Goal: Information Seeking & Learning: Learn about a topic

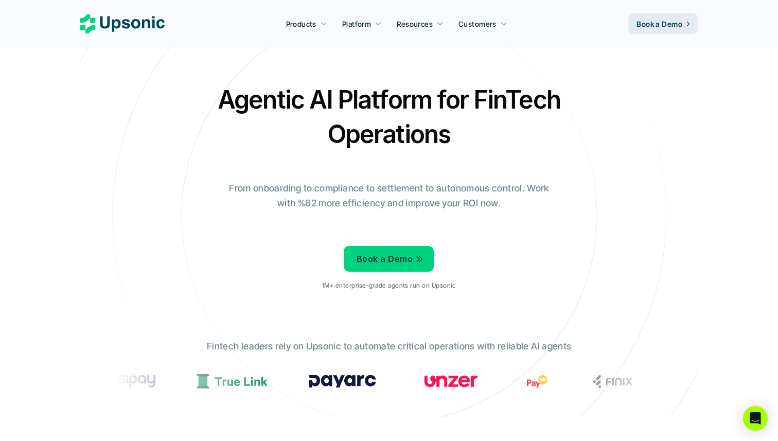
click at [366, 149] on h2 "Agentic AI Platform for FinTech Operations" at bounding box center [389, 116] width 360 height 69
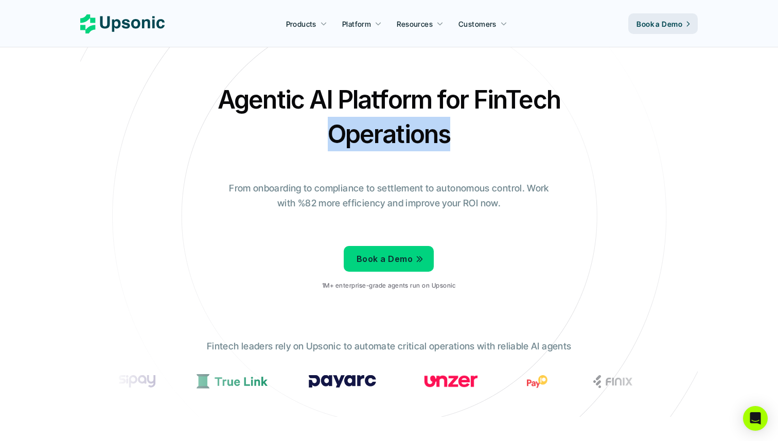
click at [359, 150] on div at bounding box center [359, 150] width 0 height 0
click at [378, 136] on h2 "Agentic AI Platform for FinTech Operations" at bounding box center [389, 116] width 360 height 69
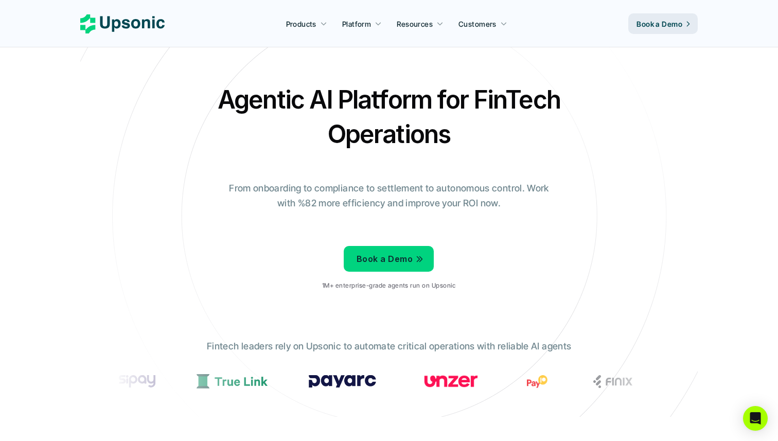
click at [378, 136] on h2 "Agentic AI Platform for FinTech Operations" at bounding box center [389, 116] width 360 height 69
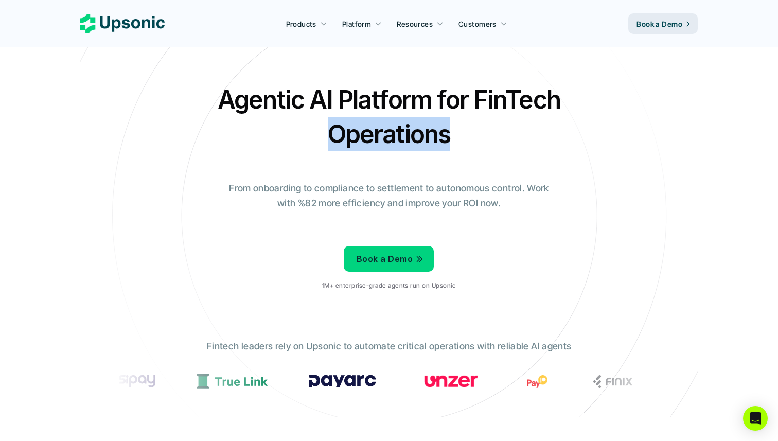
click at [378, 136] on h2 "Agentic AI Platform for FinTech Operations" at bounding box center [389, 116] width 360 height 69
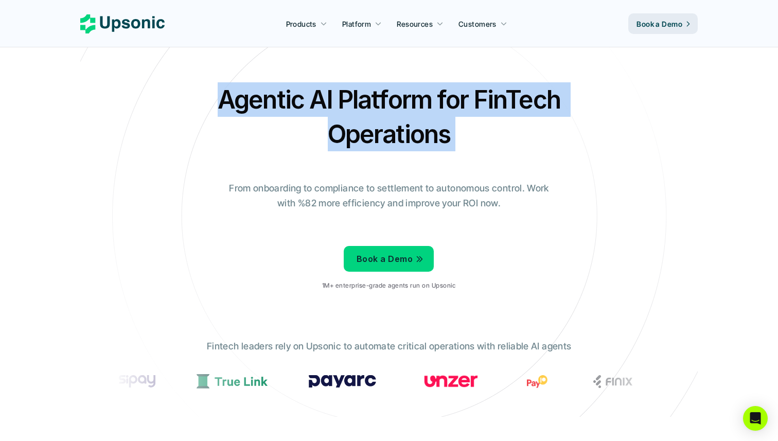
click at [378, 136] on h2 "Agentic AI Platform for FinTech Operations" at bounding box center [389, 116] width 360 height 69
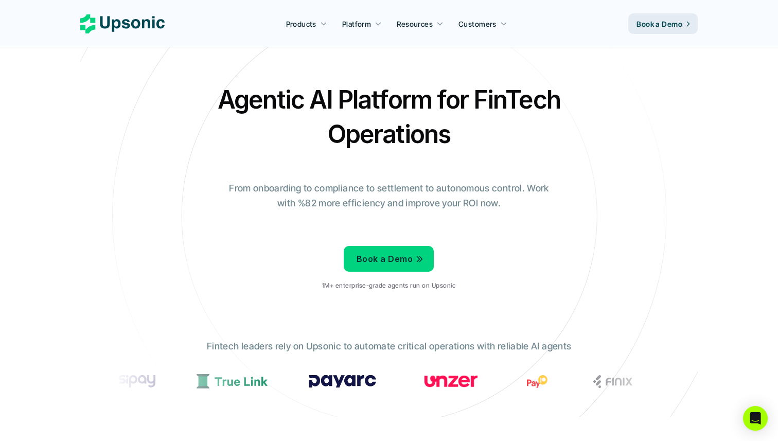
click at [292, 163] on div "Agentic AI Platform for FinTech Operations From onboarding to compliance to set…" at bounding box center [389, 190] width 602 height 216
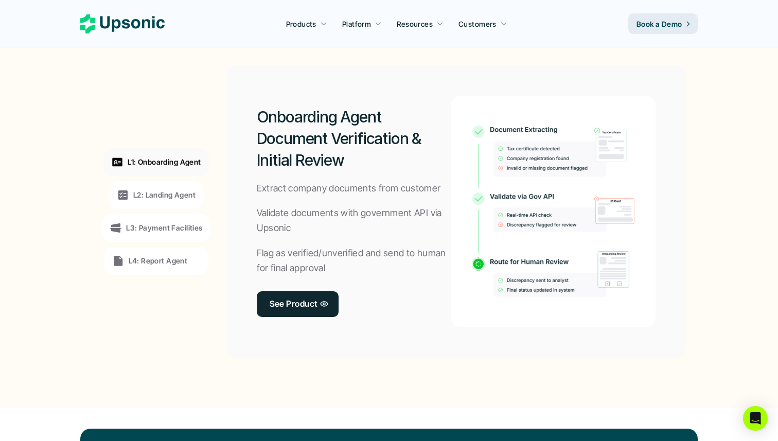
scroll to position [783, 0]
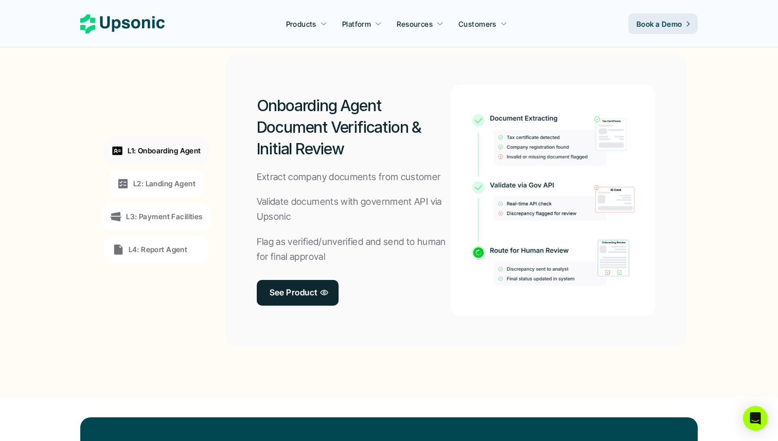
click at [138, 184] on p "L2: Landing Agent" at bounding box center [164, 183] width 62 height 11
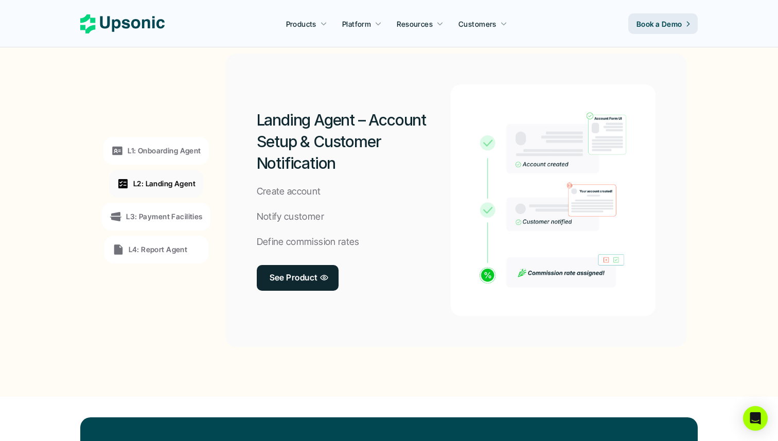
click at [137, 217] on p "L3: Payment Facilities" at bounding box center [164, 216] width 76 height 11
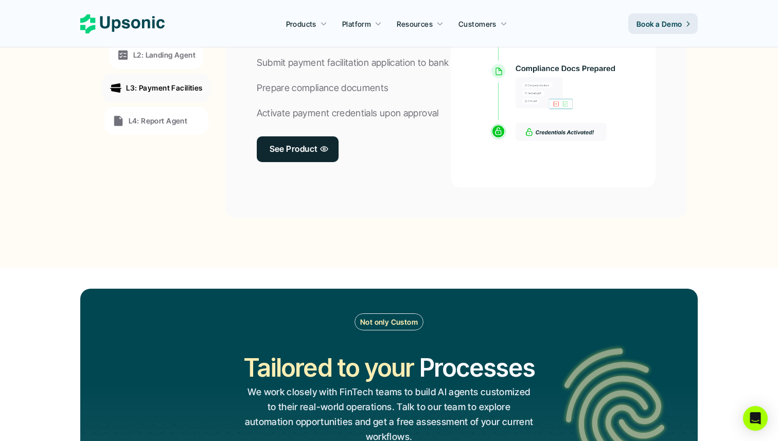
scroll to position [918, 0]
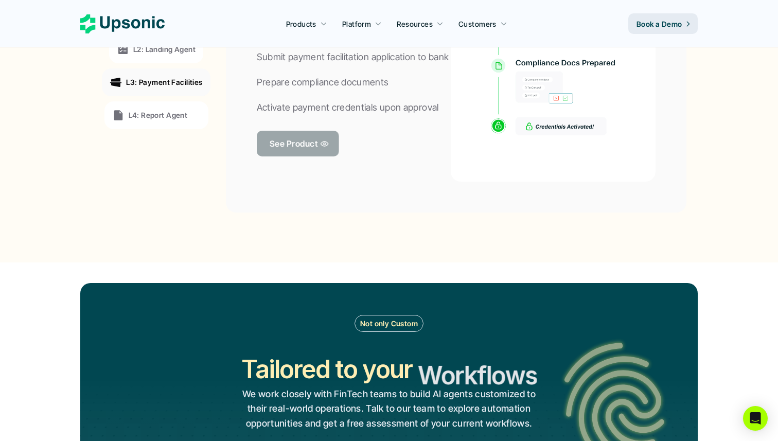
click at [302, 142] on p "See Product" at bounding box center [294, 143] width 48 height 15
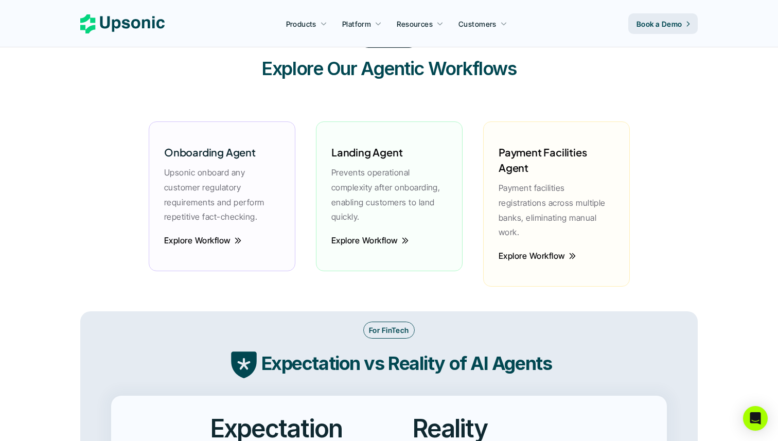
scroll to position [1429, 0]
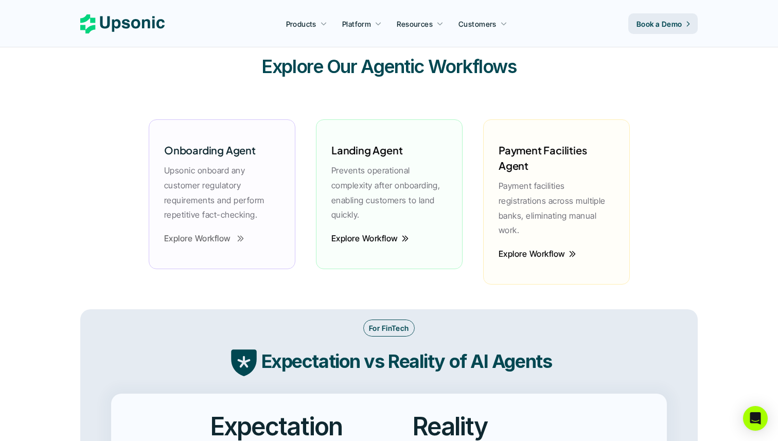
click at [214, 236] on p "Explore Workflow" at bounding box center [197, 238] width 67 height 15
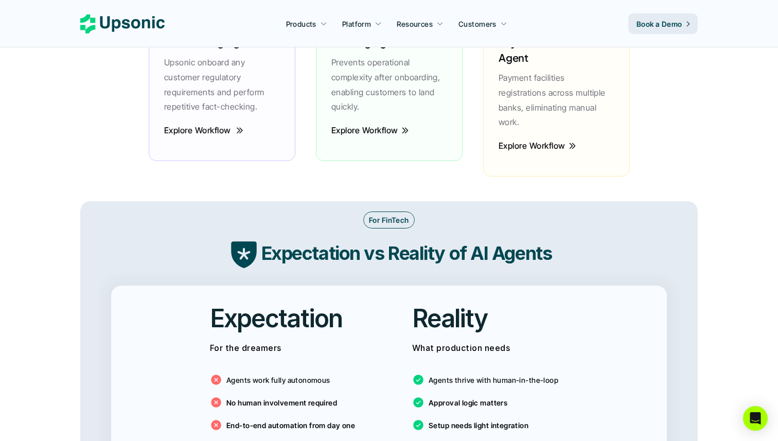
scroll to position [1542, 0]
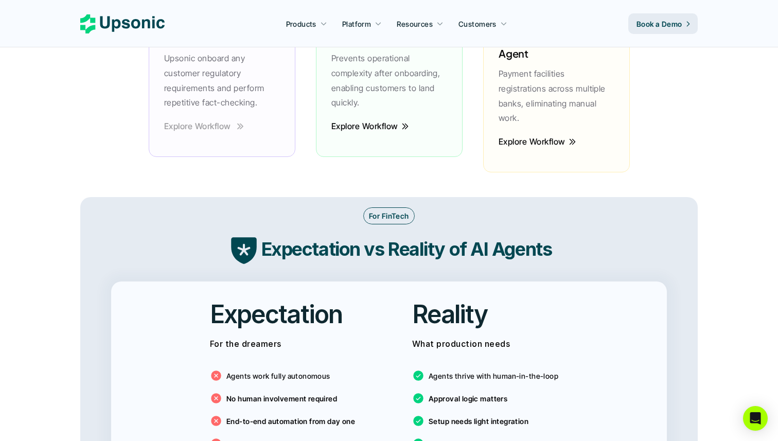
click at [186, 123] on p "Explore Workflow" at bounding box center [197, 126] width 67 height 15
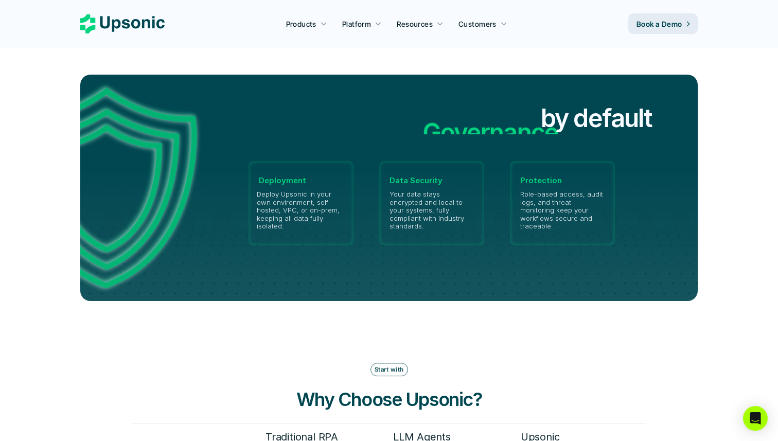
scroll to position [2374, 0]
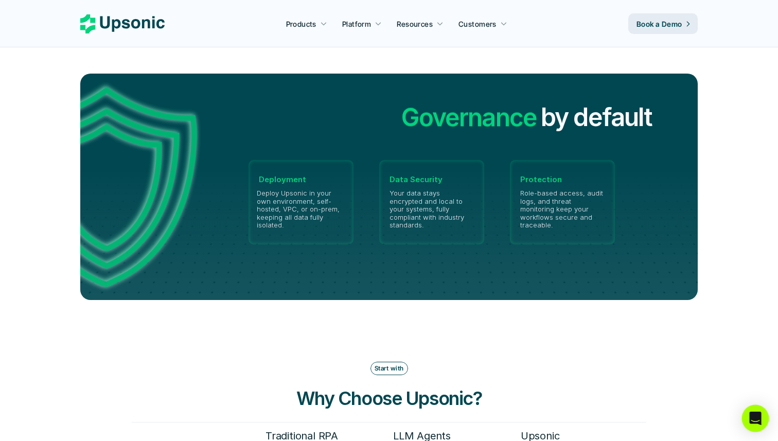
click at [765, 417] on div "Open Intercom Messenger" at bounding box center [755, 418] width 27 height 27
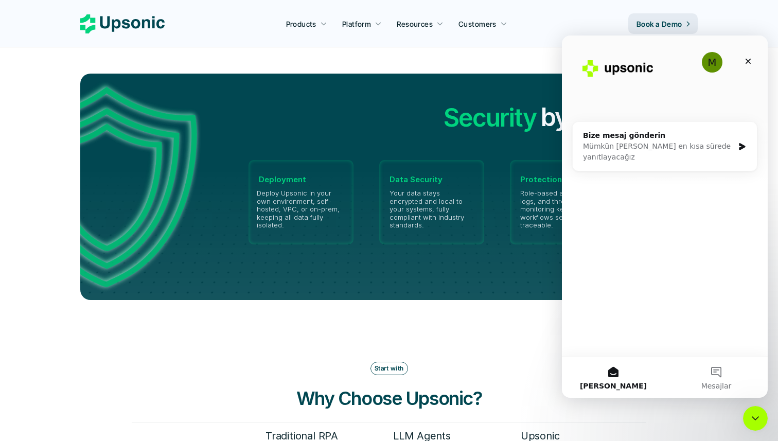
scroll to position [0, 0]
click at [760, 415] on icon "Intercom Messenger uygulamasını kapat" at bounding box center [755, 418] width 12 height 12
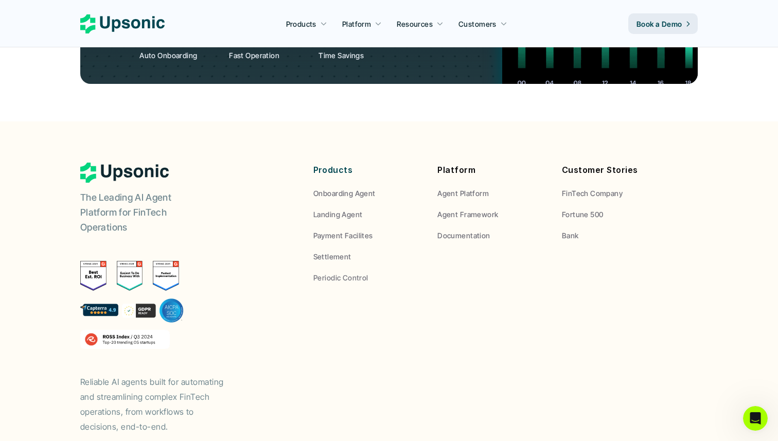
scroll to position [3860, 0]
